Goal: Information Seeking & Learning: Learn about a topic

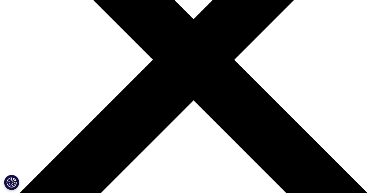
scroll to position [48, 0]
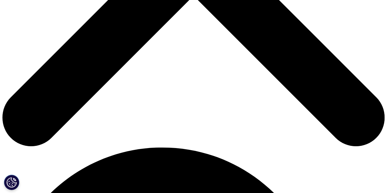
scroll to position [92, 0]
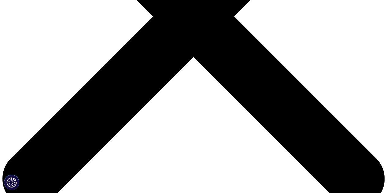
scroll to position [122, 0]
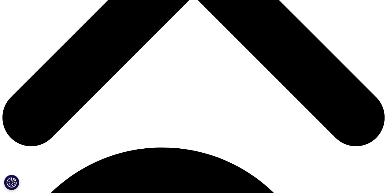
scroll to position [183, 0]
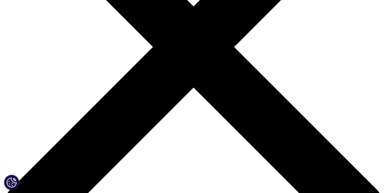
scroll to position [61, 0]
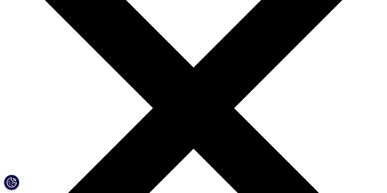
scroll to position [122, 0]
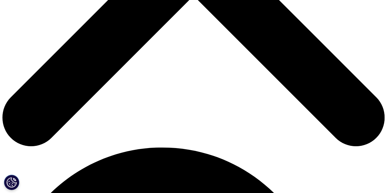
scroll to position [258, 0]
